Goal: Navigation & Orientation: Find specific page/section

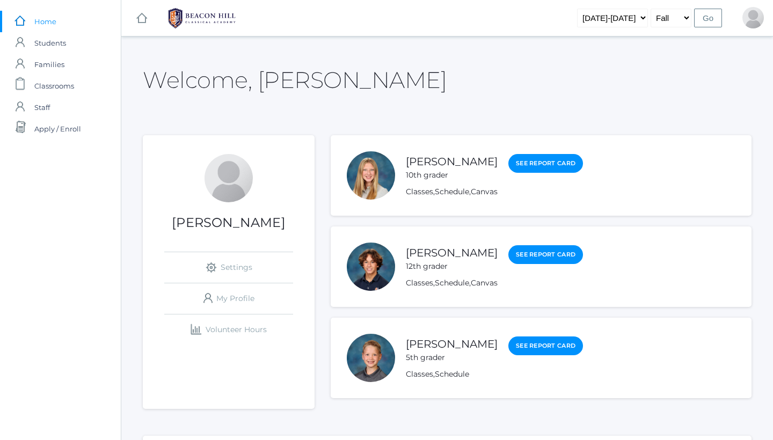
click at [146, 17] on rect at bounding box center [141, 18] width 13 height 13
click at [191, 17] on img at bounding box center [202, 18] width 81 height 27
click at [431, 374] on link "Classes" at bounding box center [419, 374] width 27 height 10
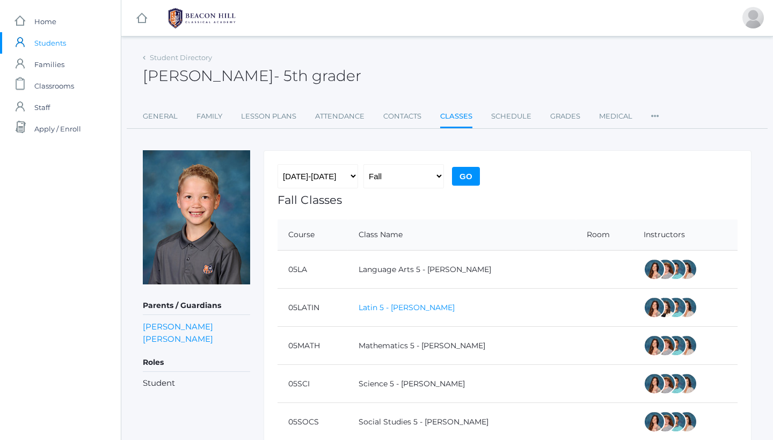
click at [418, 307] on link "Latin 5 - [PERSON_NAME]" at bounding box center [407, 308] width 96 height 10
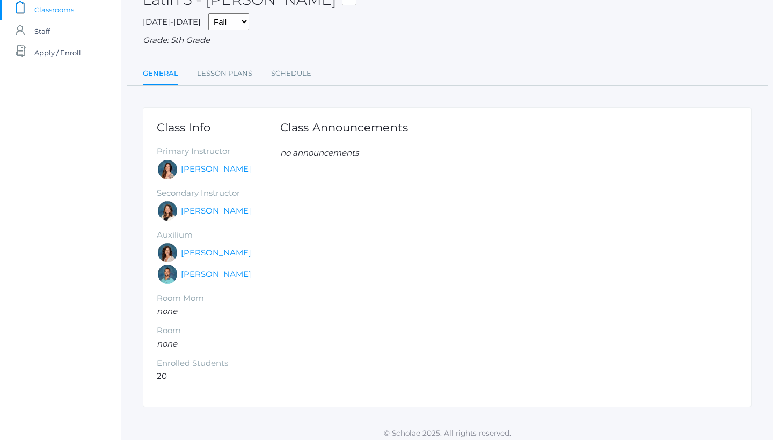
scroll to position [76, 0]
click at [218, 71] on link "Lesson Plans" at bounding box center [224, 73] width 55 height 21
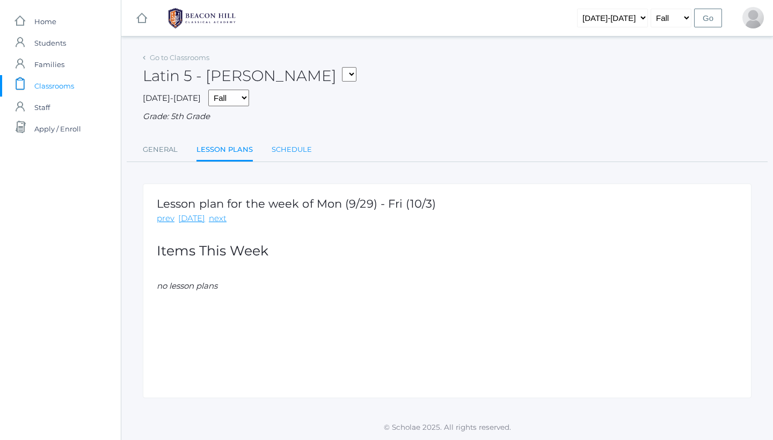
click at [288, 143] on link "Schedule" at bounding box center [292, 149] width 40 height 21
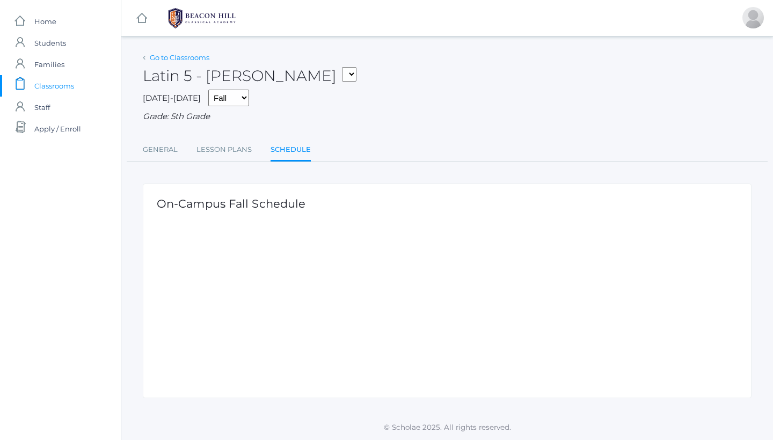
click at [172, 60] on link "Go to Classrooms" at bounding box center [180, 57] width 60 height 9
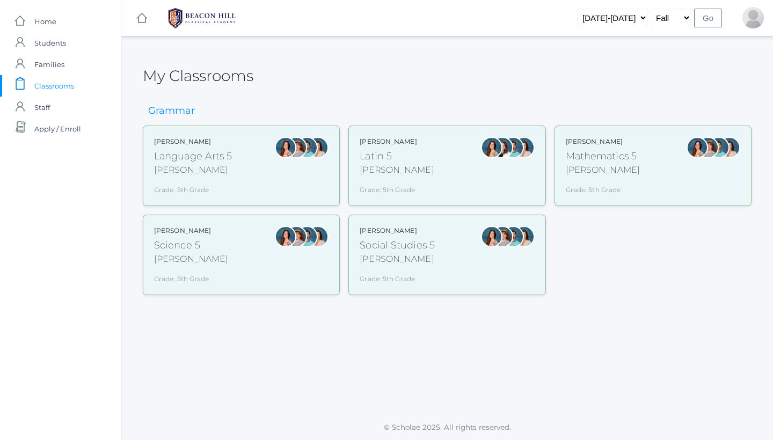
click at [278, 169] on div at bounding box center [285, 166] width 21 height 58
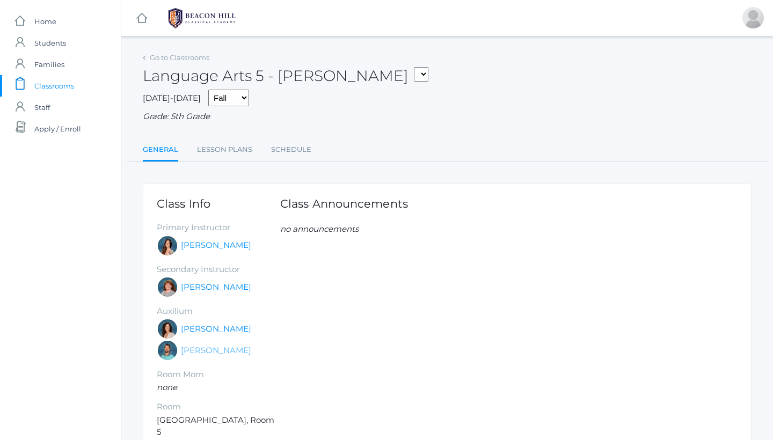
click at [219, 346] on link "[PERSON_NAME]" at bounding box center [216, 351] width 70 height 12
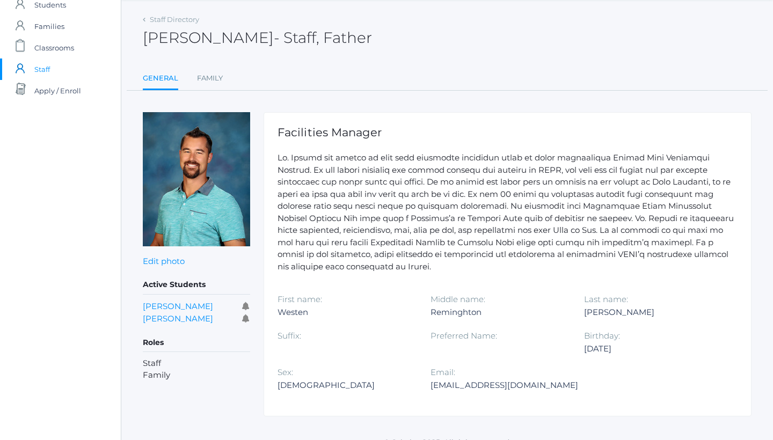
scroll to position [38, 0]
